Goal: Task Accomplishment & Management: Use online tool/utility

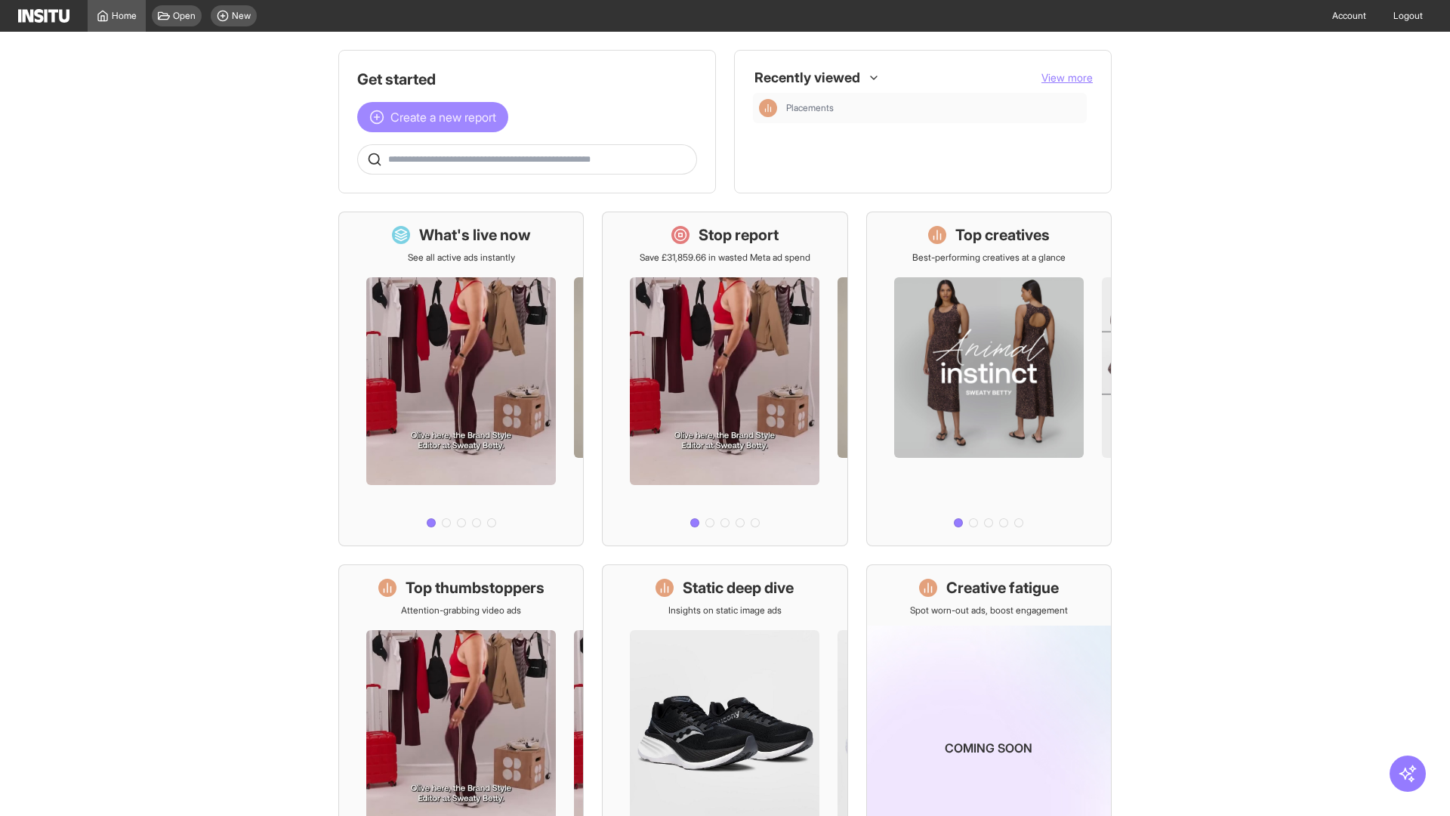
click at [437, 117] on span "Create a new report" at bounding box center [444, 117] width 106 height 18
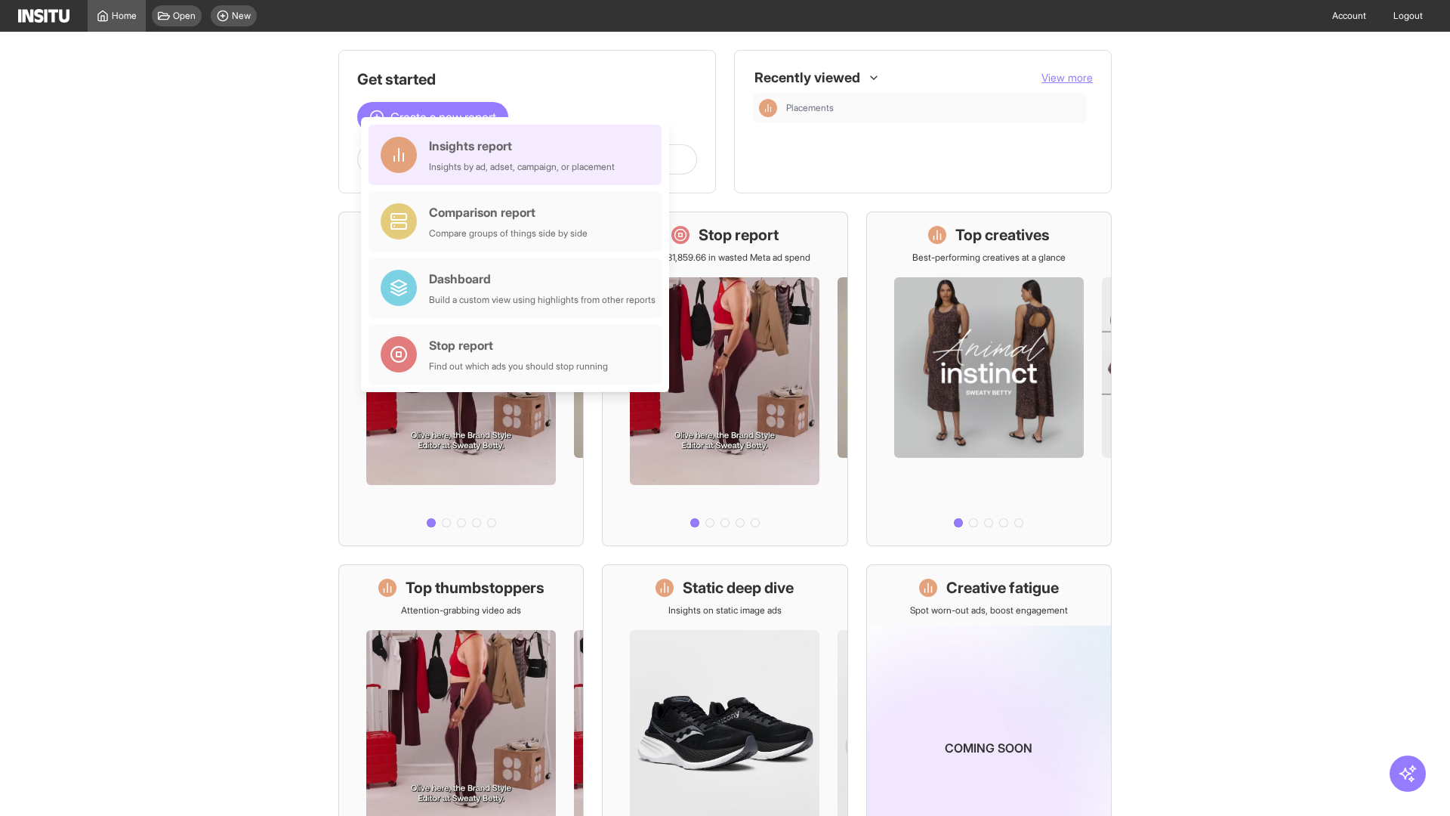
click at [519, 155] on div "Insights report Insights by ad, adset, campaign, or placement" at bounding box center [522, 155] width 186 height 36
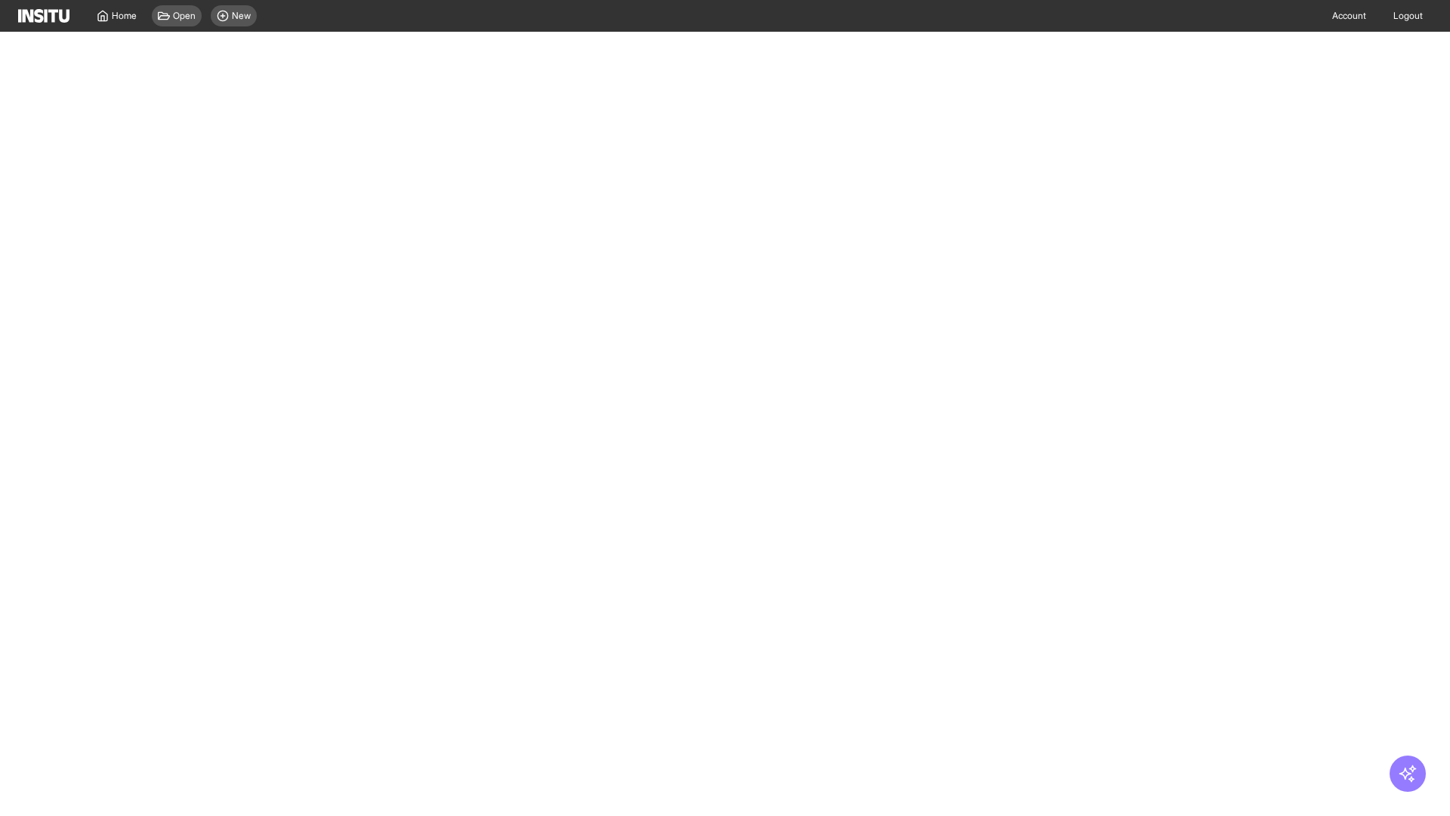
select select "**"
